Goal: Information Seeking & Learning: Learn about a topic

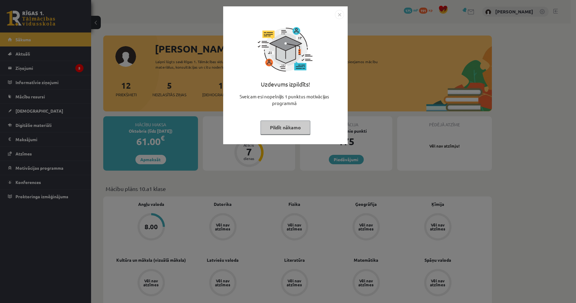
click at [340, 13] on img "Close" at bounding box center [339, 14] width 9 height 9
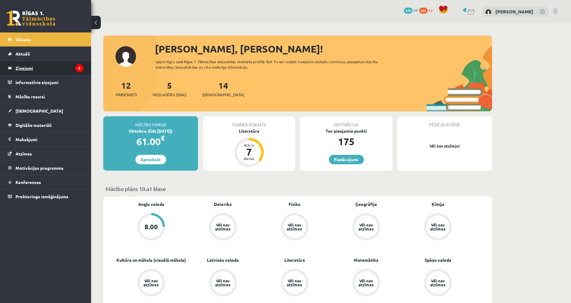
click at [61, 72] on legend "Ziņojumi 5" at bounding box center [49, 68] width 68 height 14
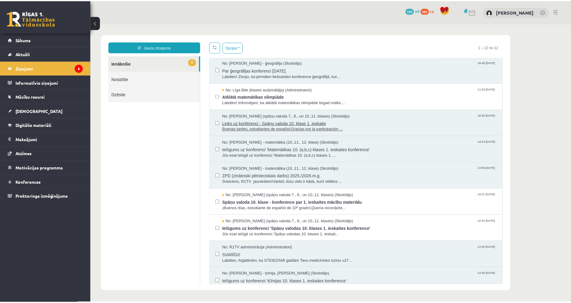
scroll to position [88, 0]
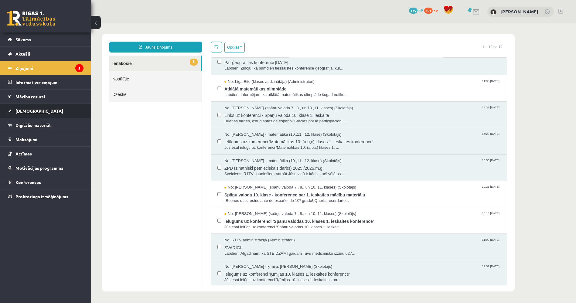
click at [44, 104] on link "[DEMOGRAPHIC_DATA]" at bounding box center [46, 111] width 76 height 14
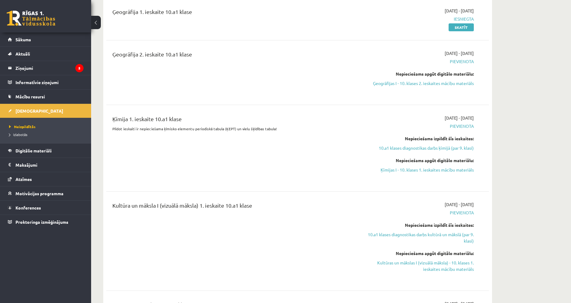
scroll to position [506, 0]
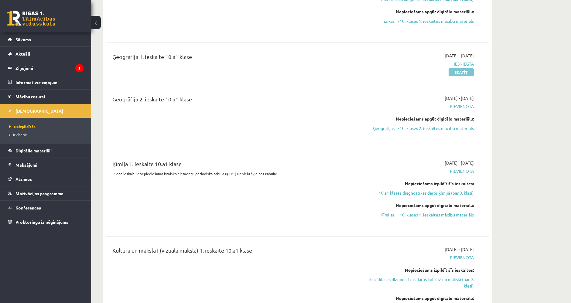
click at [466, 68] on link "Skatīt" at bounding box center [461, 72] width 25 height 8
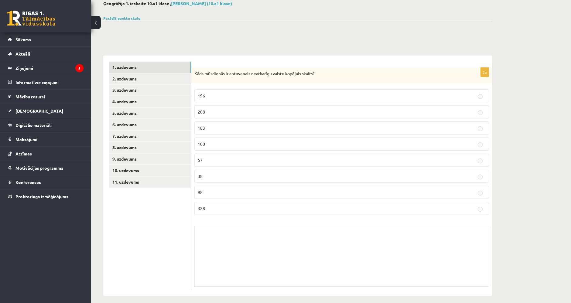
scroll to position [38, 0]
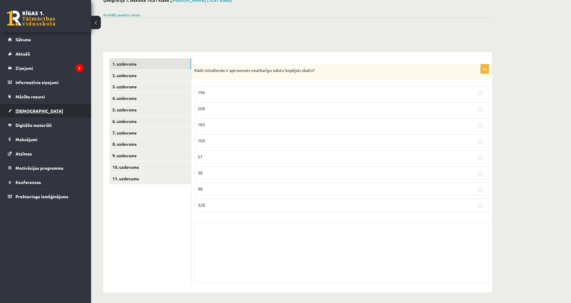
click at [43, 110] on link "[DEMOGRAPHIC_DATA]" at bounding box center [46, 111] width 76 height 14
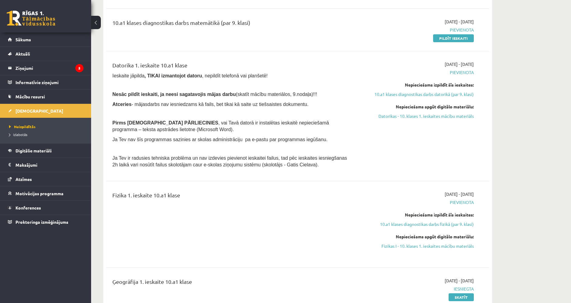
scroll to position [241, 0]
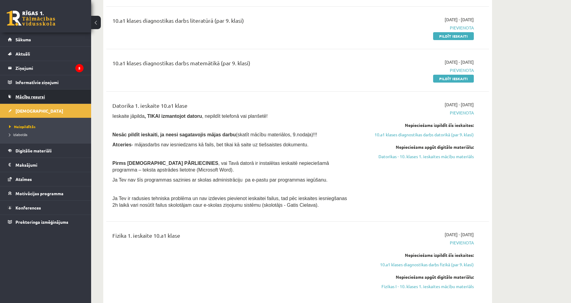
click at [61, 100] on link "Mācību resursi" at bounding box center [46, 97] width 76 height 14
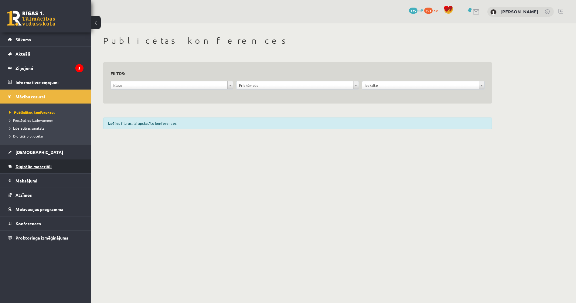
click at [47, 160] on link "Digitālie materiāli" at bounding box center [46, 166] width 76 height 14
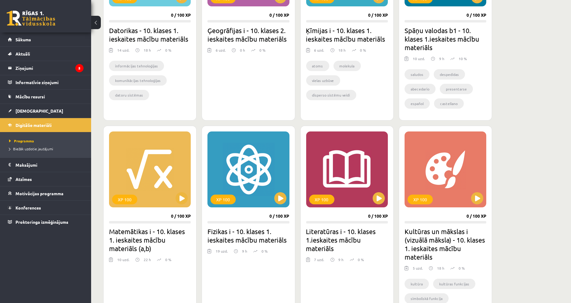
scroll to position [236, 0]
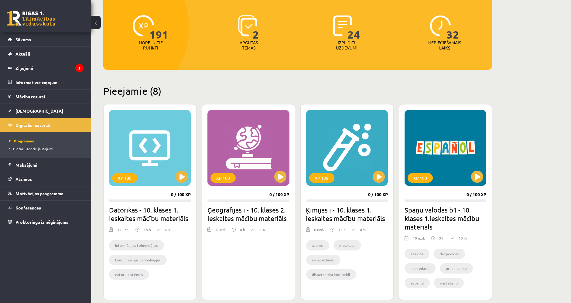
scroll to position [67, 0]
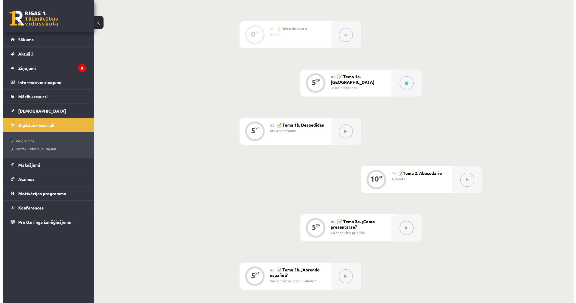
scroll to position [169, 0]
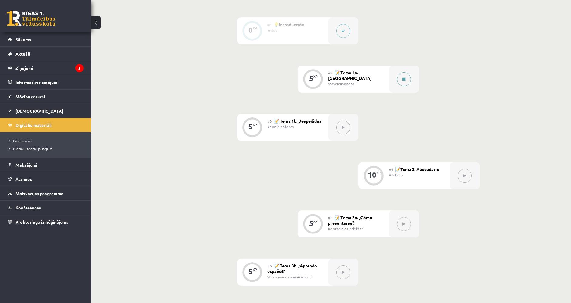
click at [408, 81] on button at bounding box center [404, 79] width 14 height 14
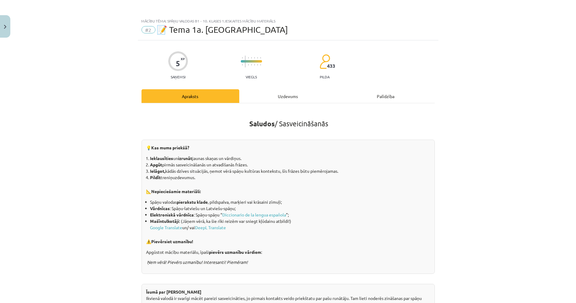
click at [290, 99] on div "Uzdevums" at bounding box center [288, 96] width 98 height 14
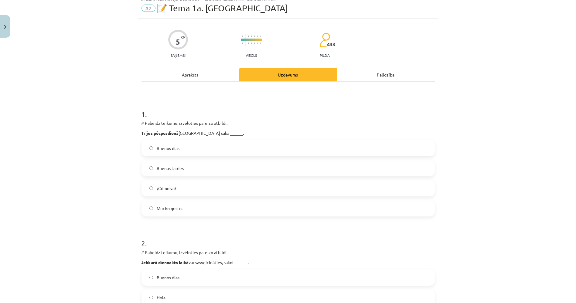
scroll to position [0, 0]
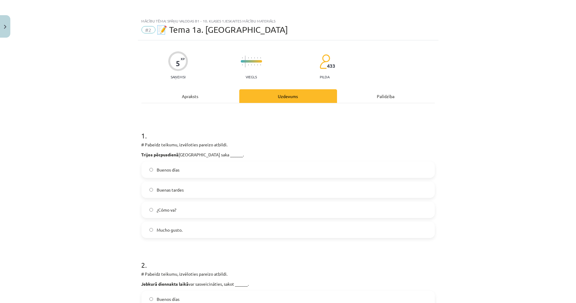
click at [172, 98] on div "Apraksts" at bounding box center [191, 96] width 98 height 14
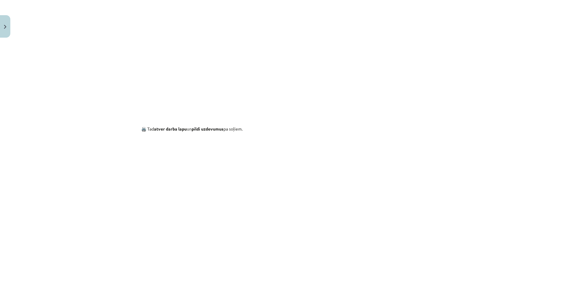
scroll to position [474, 0]
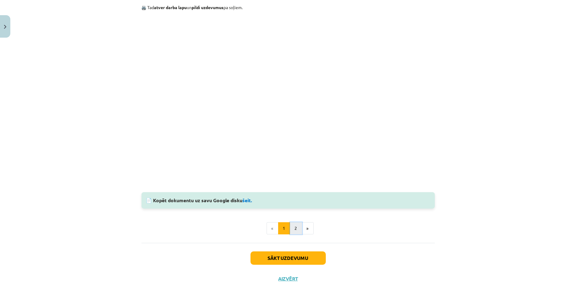
click at [290, 228] on button "2" at bounding box center [296, 228] width 12 height 12
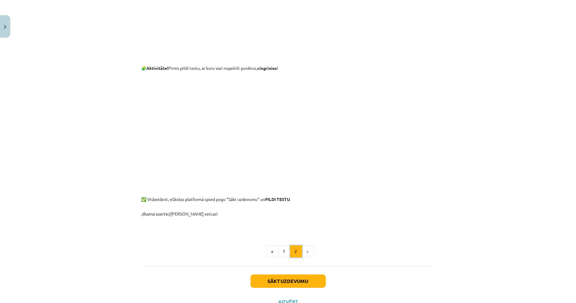
scroll to position [243, 0]
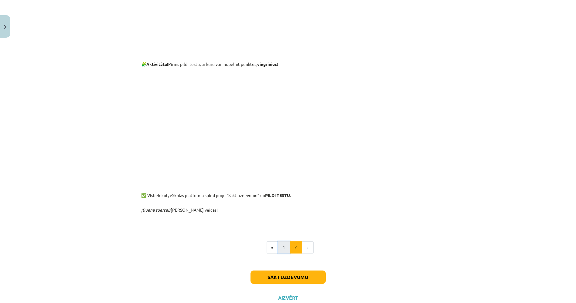
click at [279, 243] on button "1" at bounding box center [284, 247] width 12 height 12
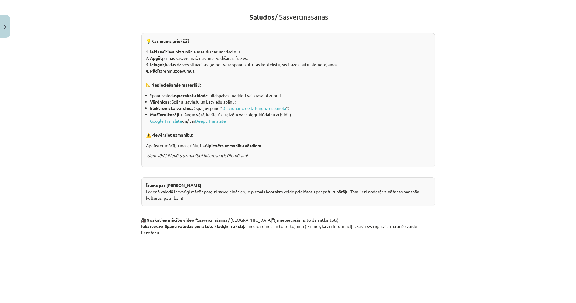
scroll to position [101, 0]
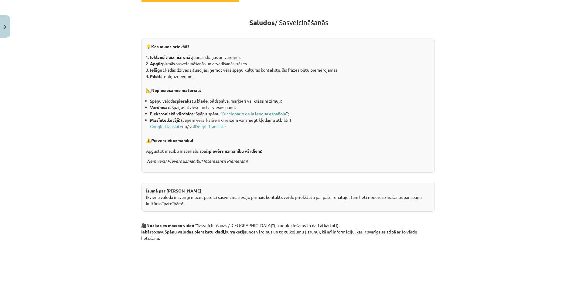
click at [227, 111] on link "Diccionario de la lengua española" at bounding box center [255, 113] width 64 height 5
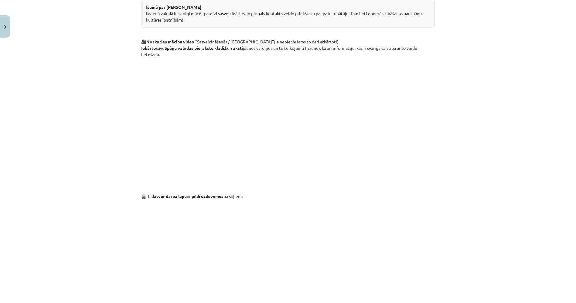
scroll to position [439, 0]
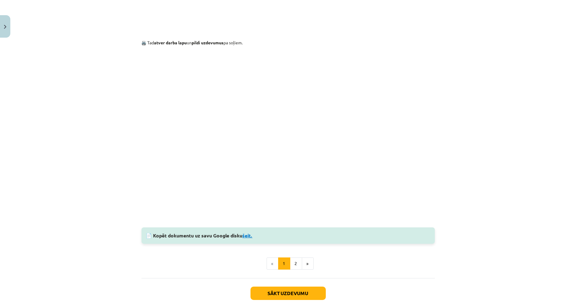
click at [247, 234] on link "šeit." at bounding box center [248, 235] width 10 height 6
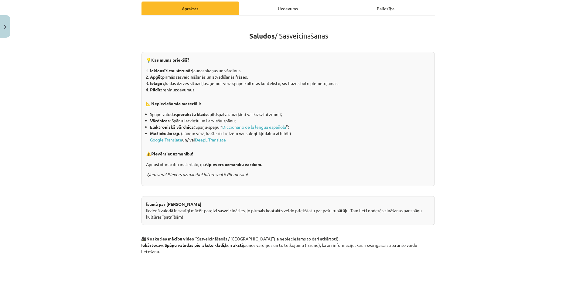
scroll to position [67, 0]
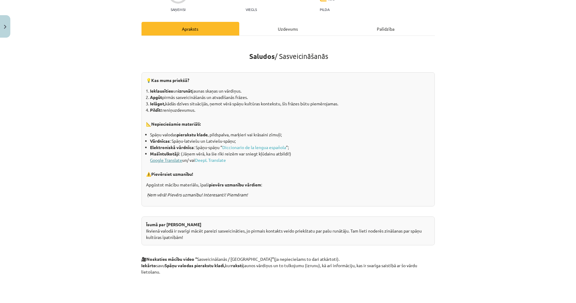
click at [168, 160] on link "Google Translate" at bounding box center [166, 159] width 32 height 5
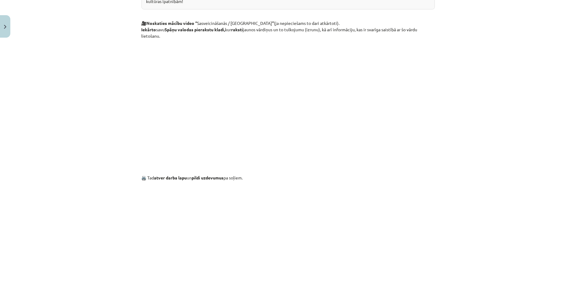
scroll to position [371, 0]
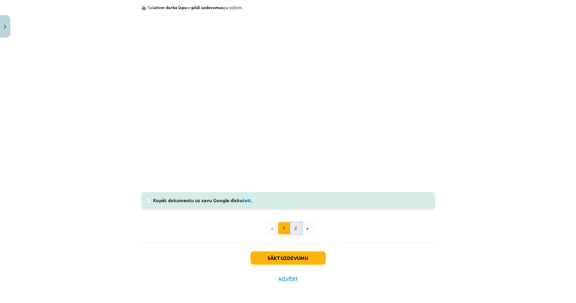
click at [293, 226] on button "2" at bounding box center [296, 228] width 12 height 12
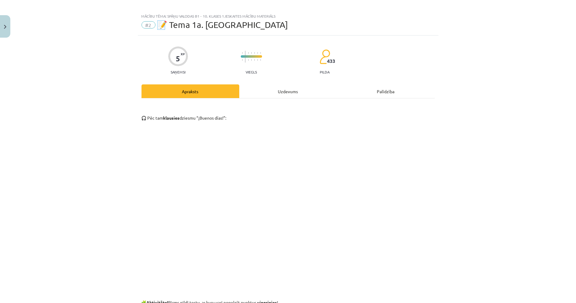
scroll to position [0, 0]
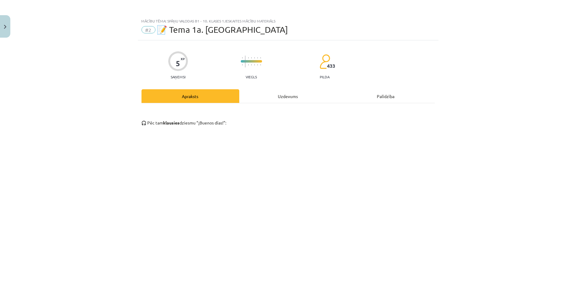
drag, startPoint x: 277, startPoint y: 100, endPoint x: 276, endPoint y: 97, distance: 3.4
click at [277, 100] on div "Uzdevums" at bounding box center [288, 96] width 98 height 14
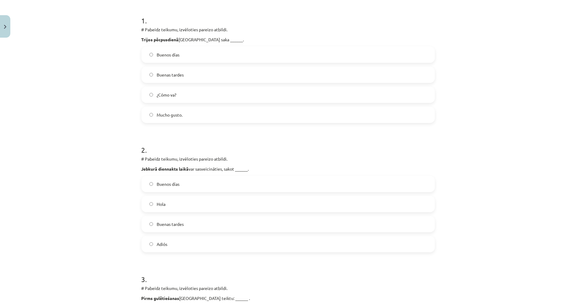
scroll to position [116, 0]
click at [174, 203] on label "Hola" at bounding box center [288, 203] width 292 height 15
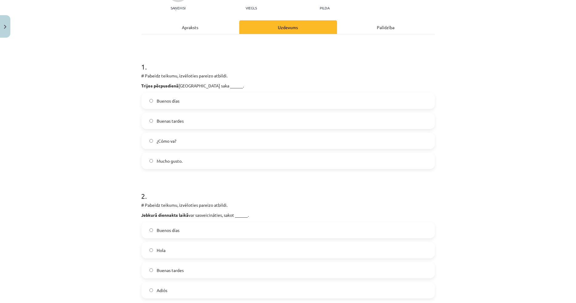
scroll to position [49, 0]
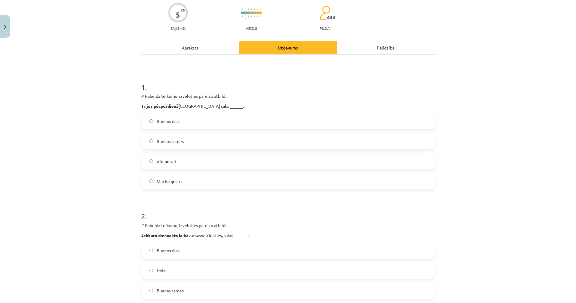
click at [176, 141] on span "Buenas tardes" at bounding box center [170, 141] width 27 height 6
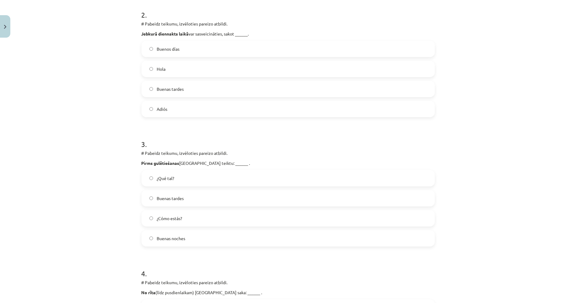
scroll to position [251, 0]
click at [188, 234] on label "Buenas noches" at bounding box center [288, 237] width 292 height 15
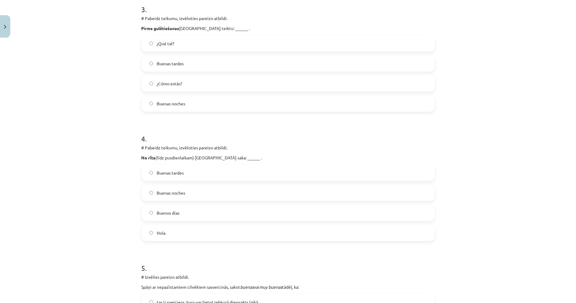
scroll to position [386, 0]
click at [187, 204] on label "Buenos días" at bounding box center [288, 211] width 292 height 15
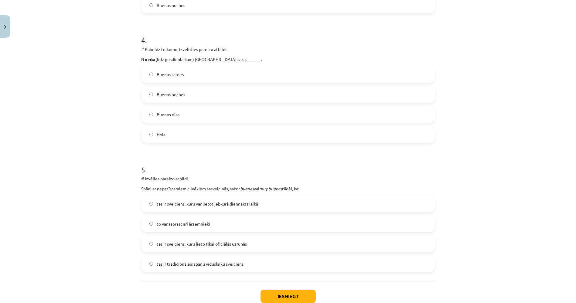
scroll to position [488, 0]
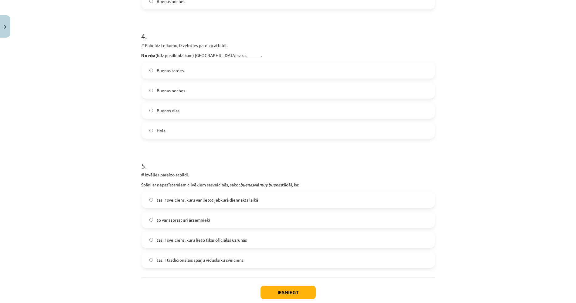
click at [221, 197] on span "tas ir sveiciens, kuru var lietot jebkurā diennakts laikā" at bounding box center [207, 200] width 101 height 6
click at [298, 172] on p "# Izvēlies pareizo atbildi." at bounding box center [288, 175] width 293 height 6
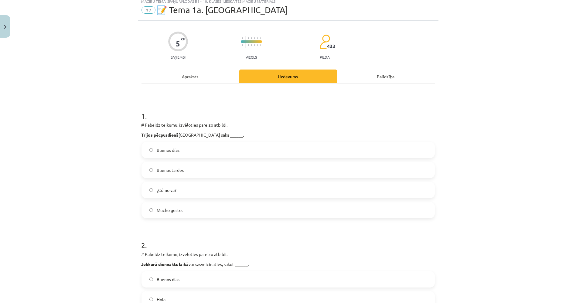
scroll to position [15, 0]
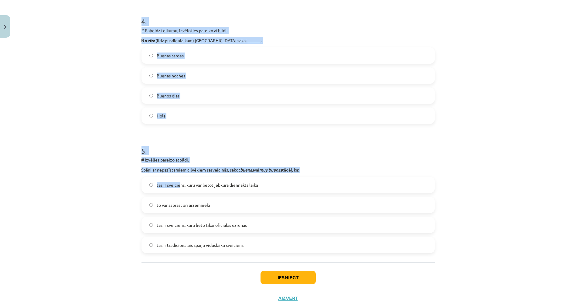
drag, startPoint x: 139, startPoint y: 128, endPoint x: 183, endPoint y: 159, distance: 54.3
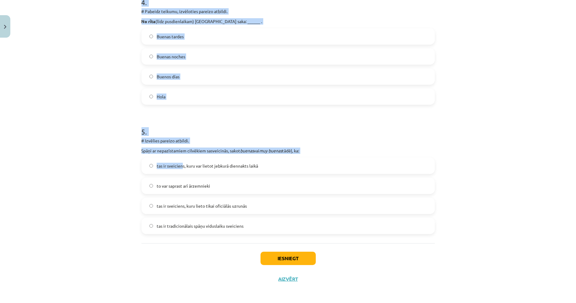
scroll to position [522, 0]
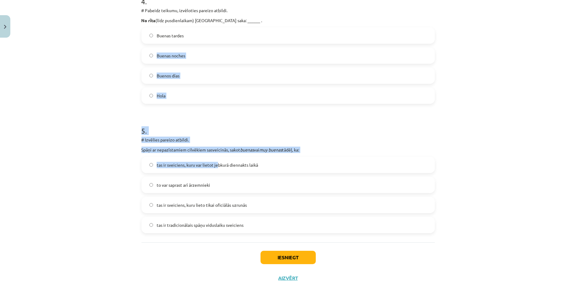
drag, startPoint x: 251, startPoint y: 188, endPoint x: 66, endPoint y: 61, distance: 224.4
click at [66, 61] on div "Mācību tēma: Spāņu valodas b1 - 10. klases 1.ieskaites mācību materiāls #2 📝 Te…" at bounding box center [288, 151] width 576 height 303
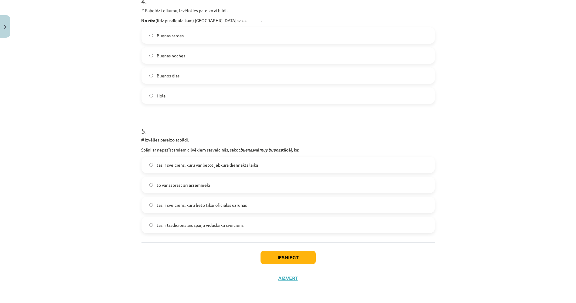
click at [418, 192] on div "to var saprast arī ārzemnieki" at bounding box center [288, 185] width 293 height 16
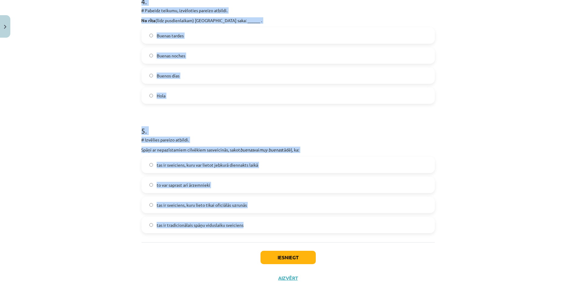
drag, startPoint x: 138, startPoint y: 138, endPoint x: 293, endPoint y: 229, distance: 179.5
copy form "1 . # Pabeidz teikumu, izvēloties pareizo atbildi. Trijos pēcpusdienā [GEOGRAPH…"
click at [68, 79] on div "Mācību tēma: Spāņu valodas b1 - 10. klases 1.ieskaites mācību materiāls #2 📝 Te…" at bounding box center [288, 151] width 576 height 303
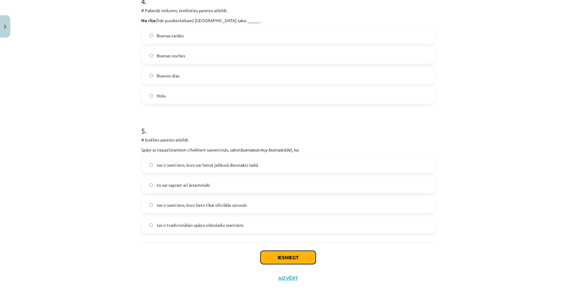
click at [309, 251] on button "Iesniegt" at bounding box center [288, 257] width 55 height 13
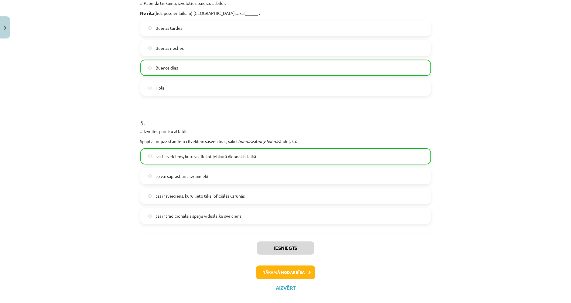
scroll to position [542, 0]
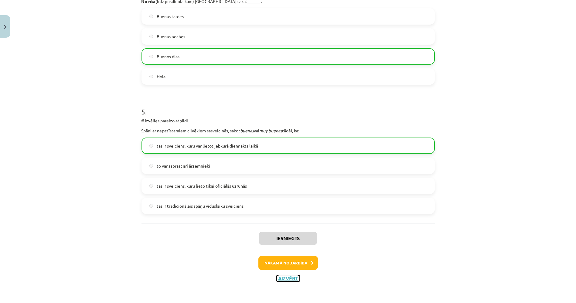
click at [286, 280] on button "Aizvērt" at bounding box center [288, 279] width 23 height 6
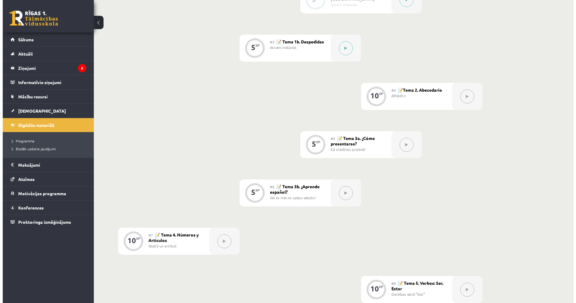
scroll to position [113, 0]
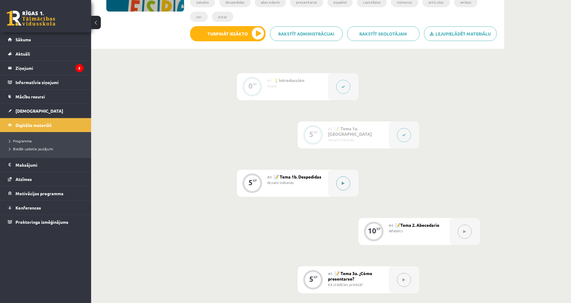
click at [343, 179] on button at bounding box center [343, 183] width 14 height 14
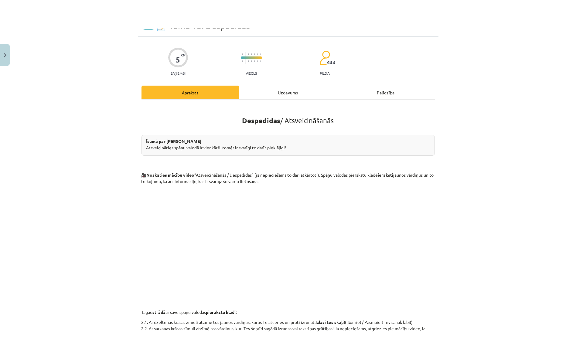
scroll to position [0, 0]
